Goal: Find specific page/section

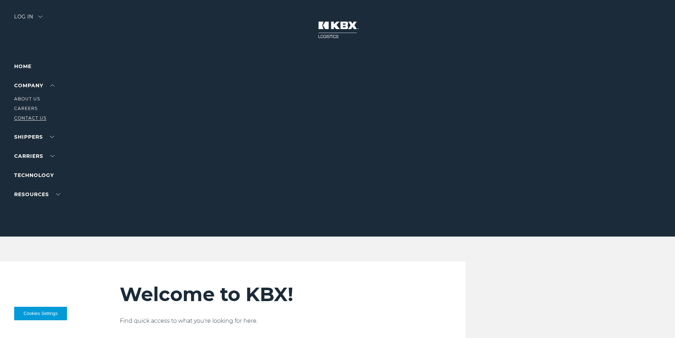
click at [33, 117] on link "Contact Us" at bounding box center [30, 117] width 32 height 5
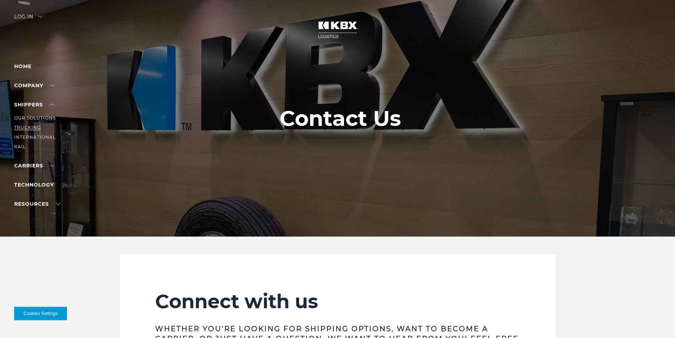
click at [32, 127] on link "Trucking" at bounding box center [27, 127] width 27 height 5
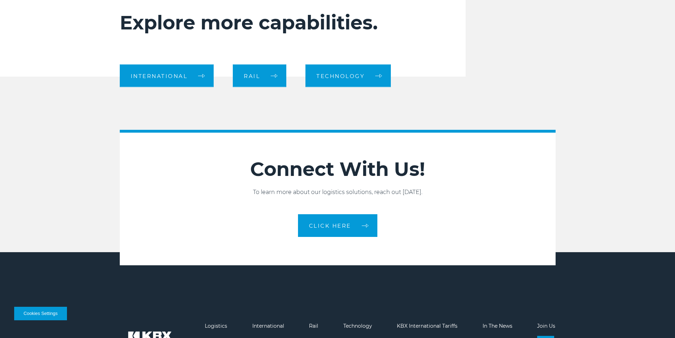
scroll to position [811, 0]
